Goal: Find specific page/section: Find specific page/section

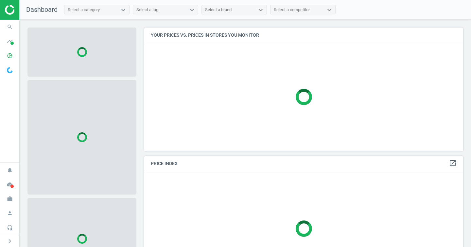
scroll to position [134, 324]
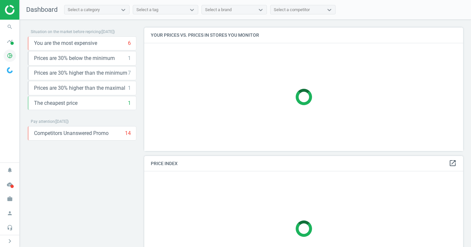
click at [7, 58] on icon "pie_chart_outlined" at bounding box center [10, 55] width 12 height 12
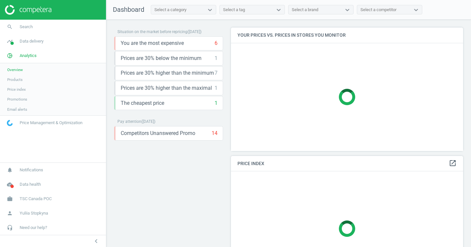
scroll to position [134, 238]
click at [21, 80] on span "Products" at bounding box center [14, 79] width 15 height 5
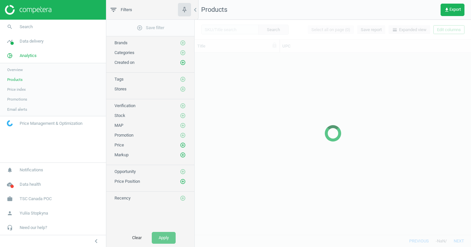
scroll to position [177, 272]
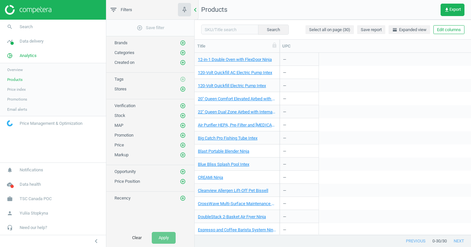
click at [196, 7] on icon "chevron_left" at bounding box center [195, 10] width 8 height 8
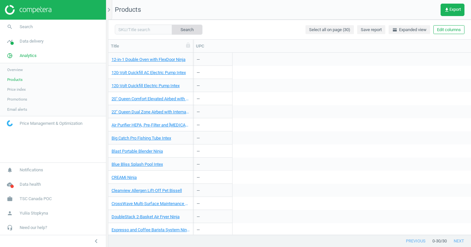
scroll to position [177, 358]
click at [139, 31] on input "text" at bounding box center [143, 30] width 57 height 10
paste input "13411553"
type input "13411553"
click at [183, 25] on button "Search" at bounding box center [186, 30] width 31 height 10
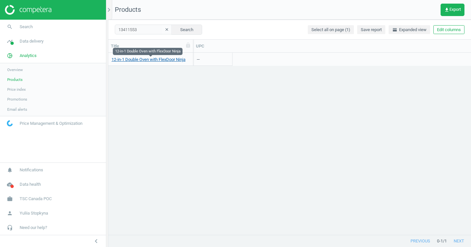
click at [159, 59] on link "12-in-1 Double Oven with FlexDoor Ninja" at bounding box center [149, 60] width 74 height 6
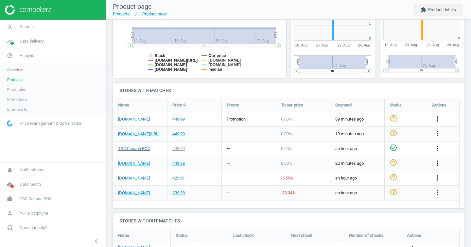
scroll to position [193, 0]
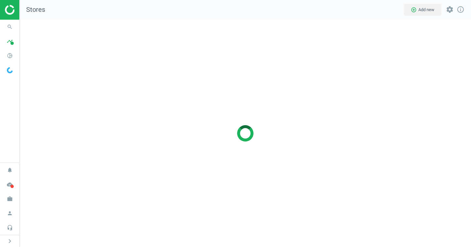
scroll to position [237, 462]
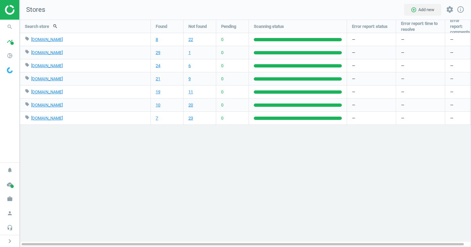
scroll to position [237, 462]
